Goal: Find specific fact: Find specific fact

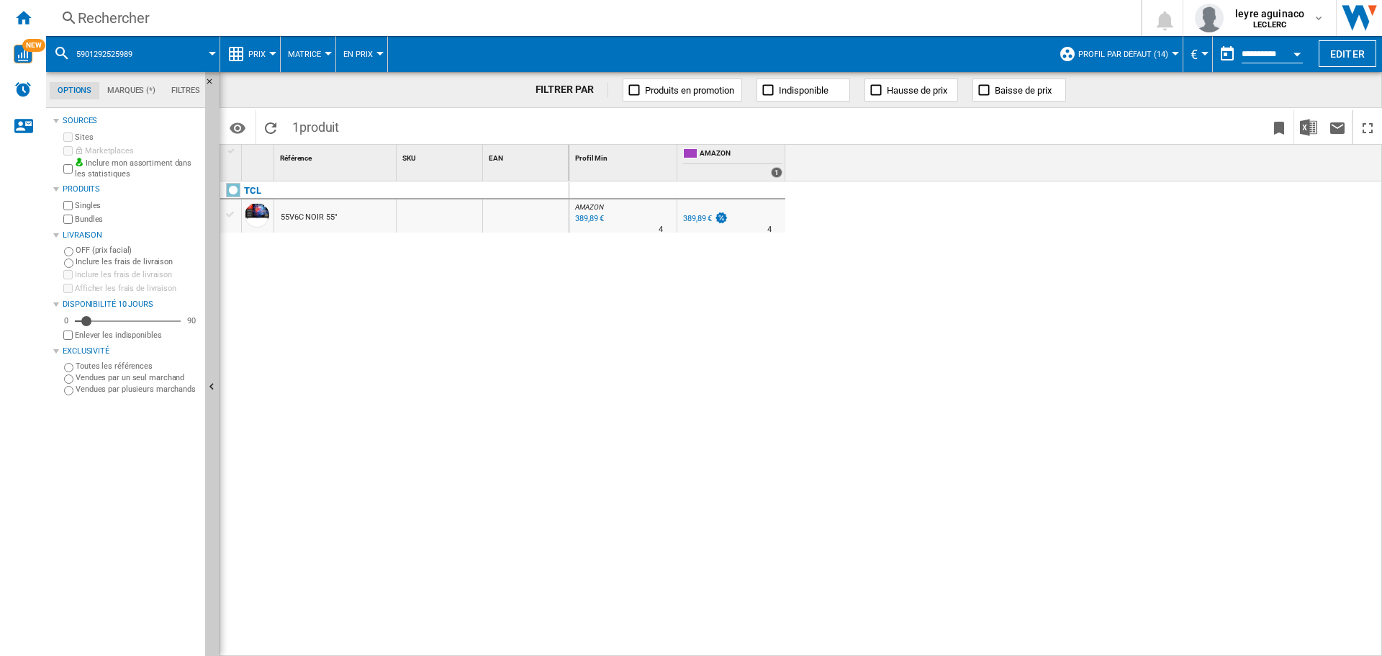
click at [342, 18] on div "Rechercher" at bounding box center [591, 18] width 1026 height 20
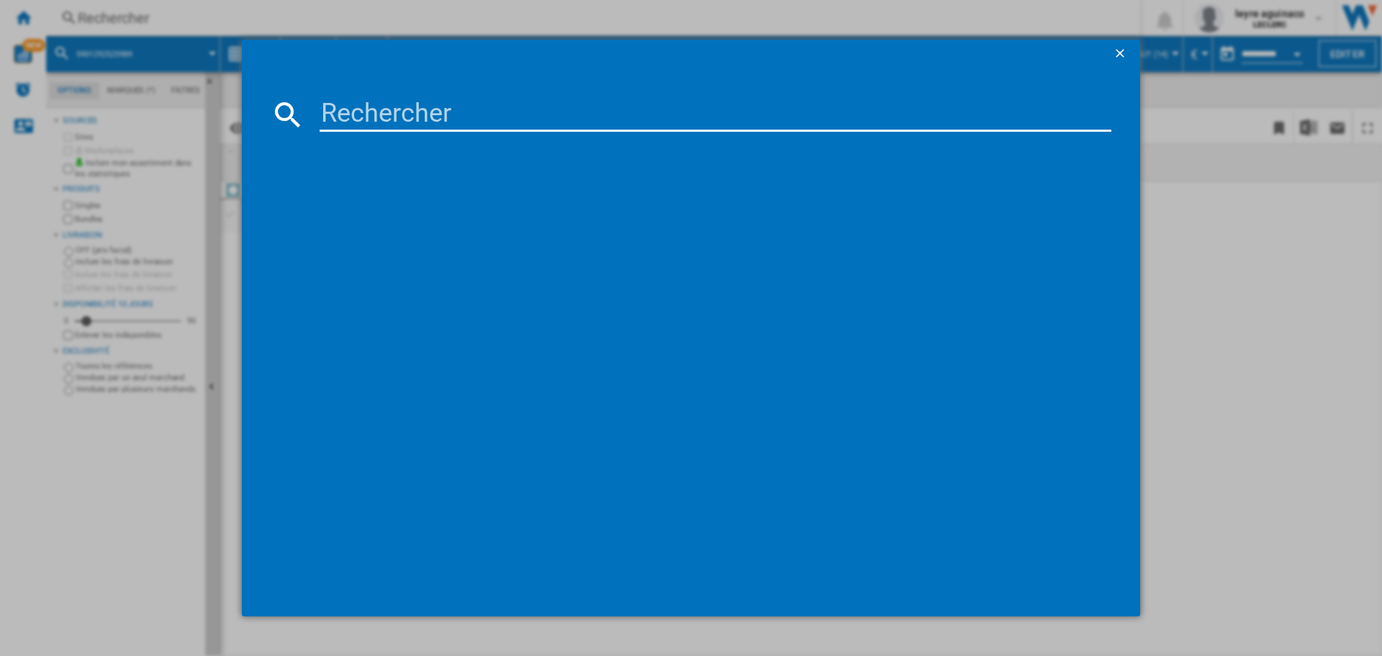
click at [379, 130] on input at bounding box center [716, 114] width 792 height 35
type input "8806095285610"
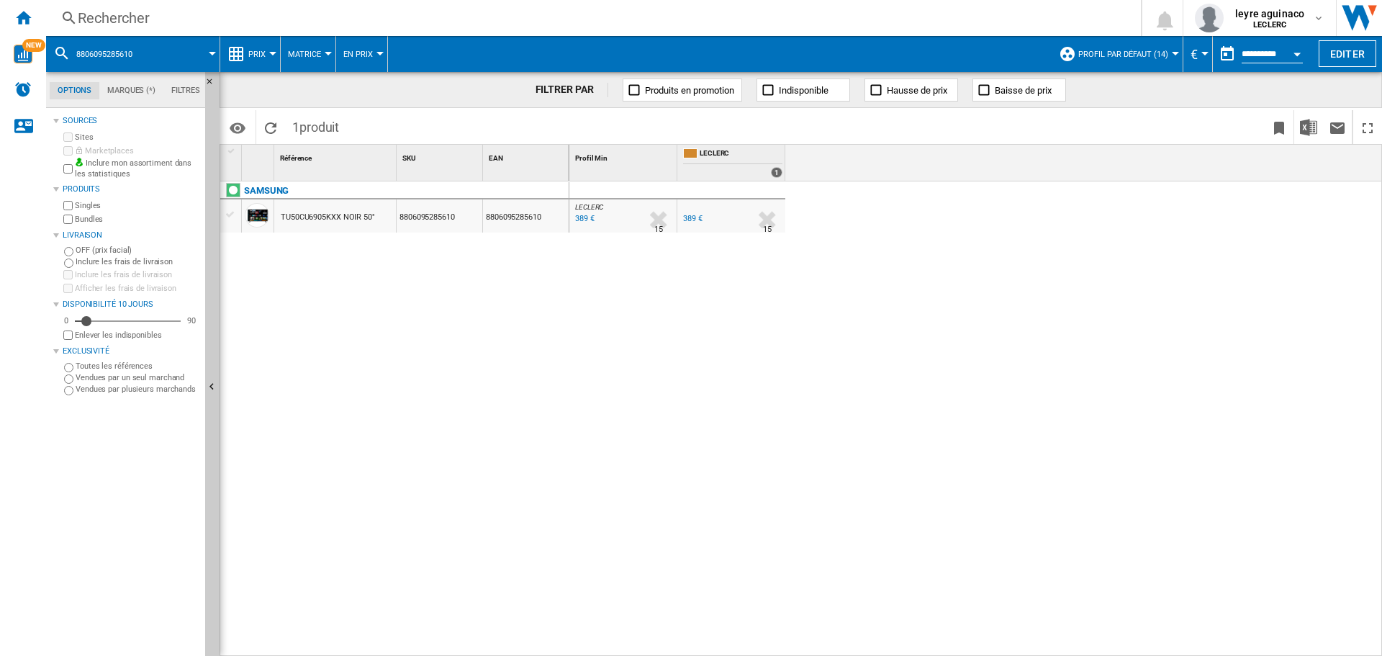
click at [909, 330] on div "LECLERC : FR [PERSON_NAME] 0.0 % 389 € % N/A 15 LECLERC : FR [PERSON_NAME] FR L…" at bounding box center [975, 418] width 813 height 475
drag, startPoint x: 674, startPoint y: 451, endPoint x: 671, endPoint y: 307, distance: 144.0
click at [674, 451] on div "LECLERC : FR [PERSON_NAME] 0.0 % 389 € % N/A 15 LECLERC : FR [PERSON_NAME] FR L…" at bounding box center [975, 418] width 813 height 475
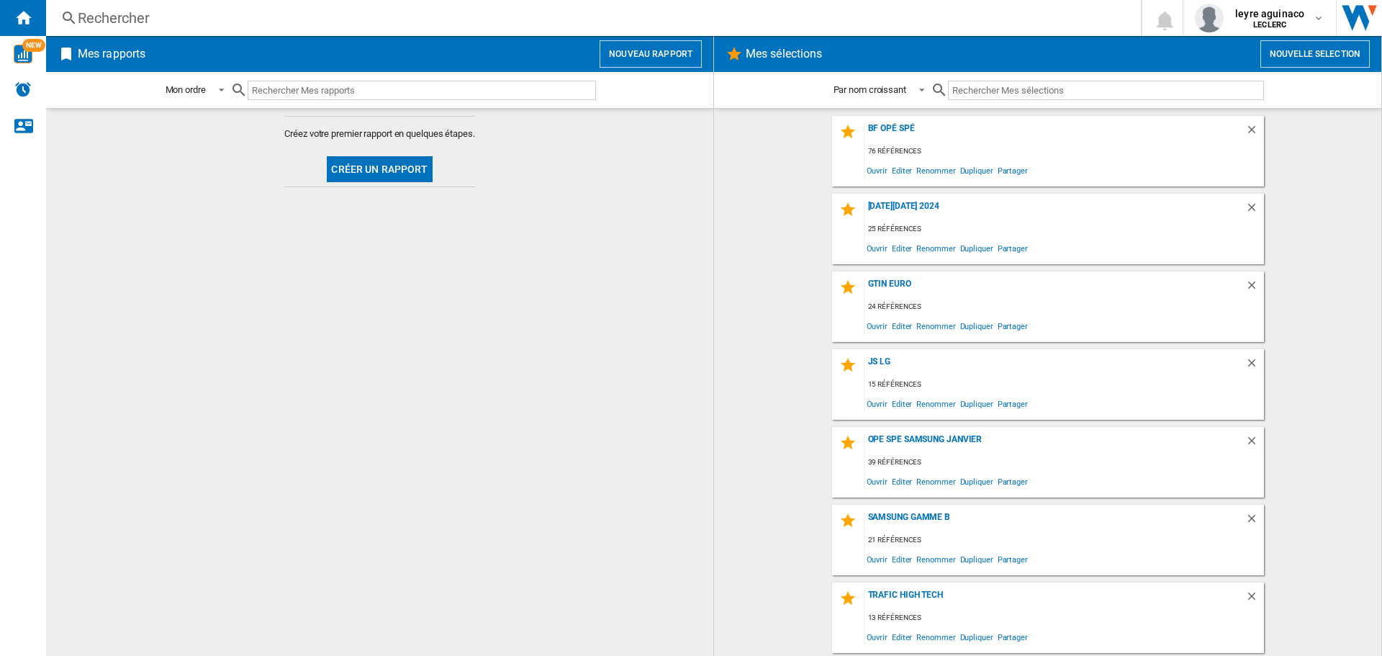
click at [498, 17] on div "Rechercher" at bounding box center [591, 18] width 1026 height 20
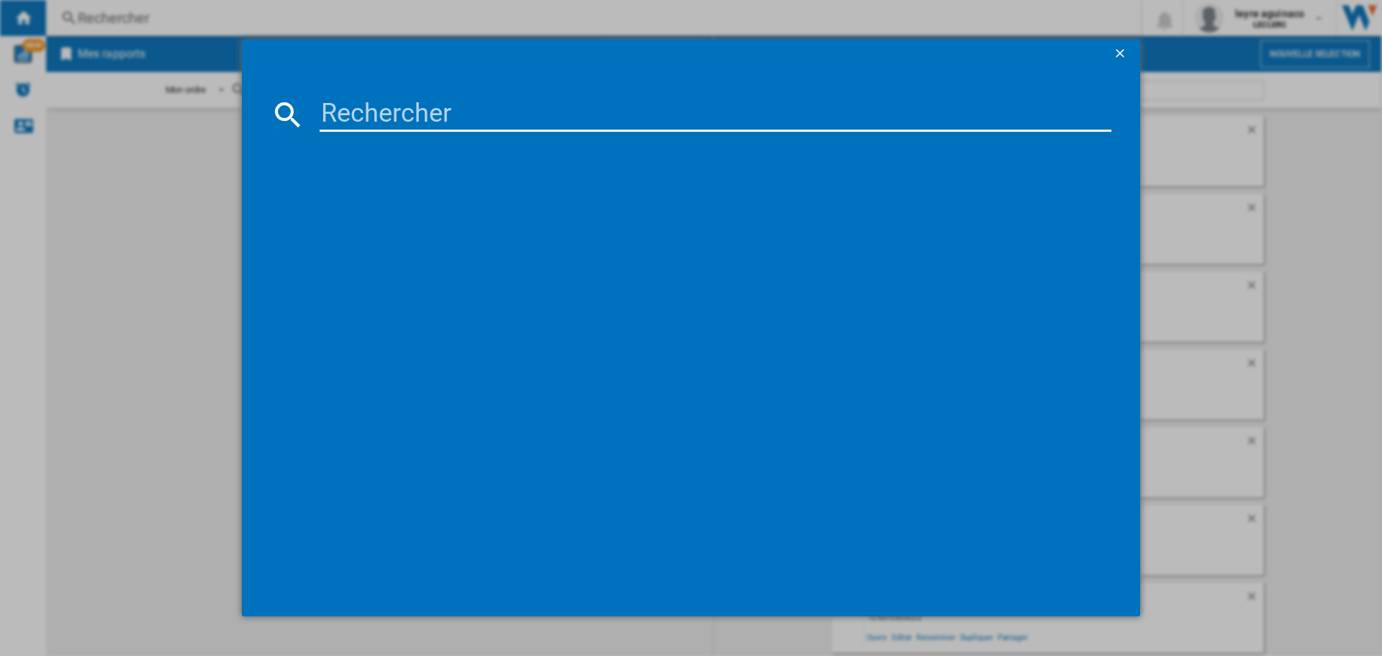
drag, startPoint x: 493, startPoint y: 108, endPoint x: 502, endPoint y: 115, distance: 11.2
click at [492, 110] on input at bounding box center [716, 114] width 792 height 35
paste input "8806091547798"
type input "8806091547798"
